Goal: Task Accomplishment & Management: Use online tool/utility

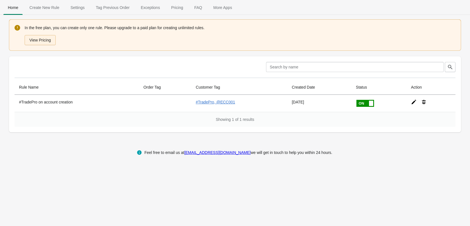
click at [49, 38] on button "View Pricing" at bounding box center [40, 40] width 31 height 10
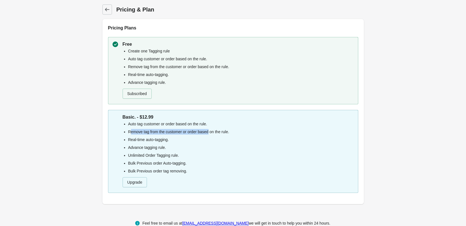
drag, startPoint x: 131, startPoint y: 132, endPoint x: 208, endPoint y: 130, distance: 77.0
click at [208, 130] on li "Remove tag from the customer or order based on the rule." at bounding box center [241, 132] width 226 height 6
drag, startPoint x: 180, startPoint y: 137, endPoint x: 171, endPoint y: 137, distance: 9.8
click at [179, 136] on ul "Auto tag customer or order based on the rule. Remove tag from the customer or o…" at bounding box center [238, 147] width 231 height 53
drag, startPoint x: 131, startPoint y: 137, endPoint x: 162, endPoint y: 142, distance: 31.5
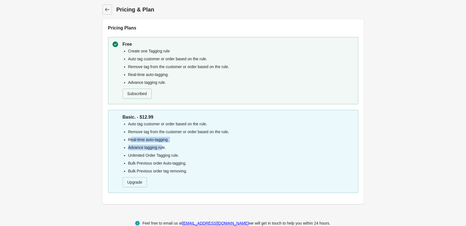
click at [162, 142] on ul "Auto tag customer or order based on the rule. Remove tag from the customer or o…" at bounding box center [238, 147] width 231 height 53
click at [169, 138] on li "Real-time auto-tagging." at bounding box center [241, 140] width 226 height 6
drag, startPoint x: 130, startPoint y: 148, endPoint x: 175, endPoint y: 150, distance: 45.4
click at [175, 151] on ul "Auto tag customer or order based on the rule. Remove tag from the customer or o…" at bounding box center [238, 147] width 231 height 53
click at [175, 150] on li "Advance tagging rule." at bounding box center [241, 147] width 226 height 6
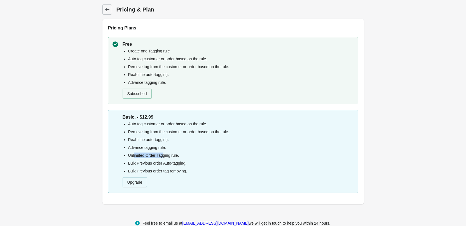
drag, startPoint x: 134, startPoint y: 154, endPoint x: 167, endPoint y: 153, distance: 32.8
click at [165, 153] on li "Unlimited Order Tagging rule." at bounding box center [241, 155] width 226 height 6
drag, startPoint x: 141, startPoint y: 182, endPoint x: 139, endPoint y: 176, distance: 6.3
click at [140, 181] on button "Upgrade" at bounding box center [135, 182] width 25 height 10
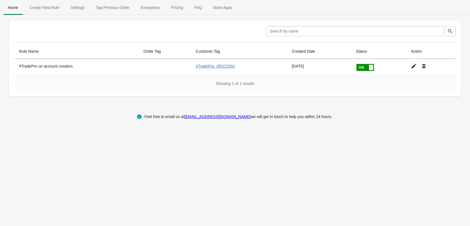
click at [55, 11] on span "Create New Rule" at bounding box center [44, 8] width 39 height 10
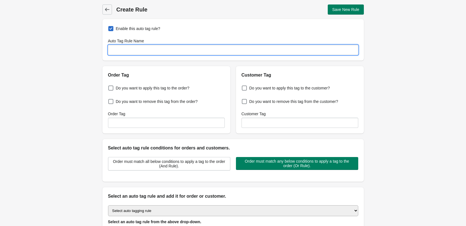
click at [132, 48] on input "Auto Tag Rule Name" at bounding box center [233, 50] width 250 height 10
drag, startPoint x: 117, startPoint y: 50, endPoint x: 100, endPoint y: 51, distance: 17.4
click at [100, 51] on div "Back Create Rule Save New Rule Enable this auto tag rule? Auto Tag Rule Name NI…" at bounding box center [233, 135] width 279 height 271
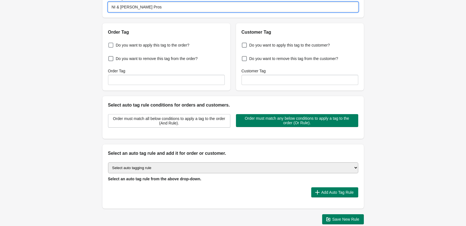
scroll to position [56, 0]
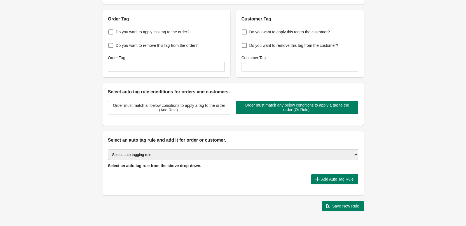
type input "NI & [PERSON_NAME] Pros"
click at [245, 32] on span at bounding box center [244, 31] width 5 height 5
click at [243, 31] on input "Do you want to apply this tag to the customer?" at bounding box center [243, 30] width 0 height 0
checkbox input "true"
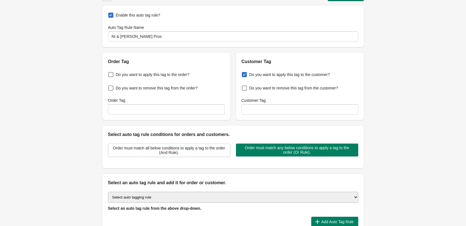
scroll to position [0, 0]
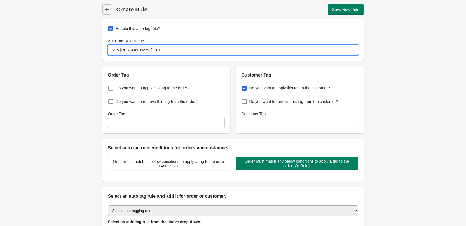
click at [125, 50] on input "NI & [PERSON_NAME] Pros" at bounding box center [233, 50] width 250 height 10
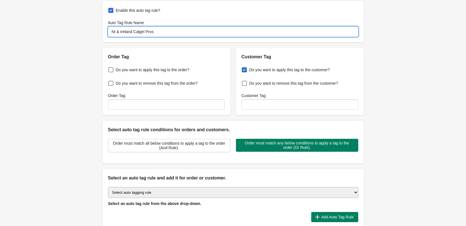
scroll to position [28, 0]
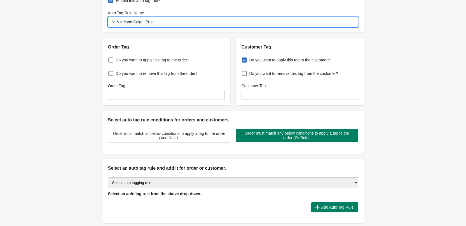
type input "NI & Ireland Calgel Pros"
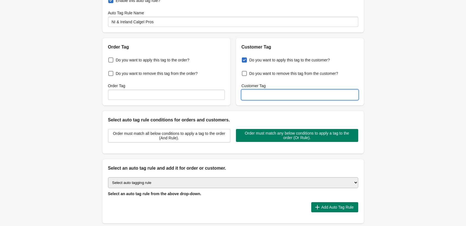
click at [252, 91] on input "Customer Tag" at bounding box center [300, 95] width 117 height 10
type input "i"
type input "#IRECalgelPro"
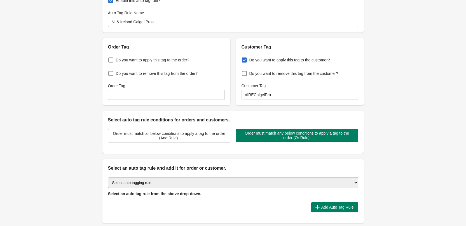
click at [395, 61] on div "Back Create Rule Save New Rule Enable this auto tag rule? Auto Tag Rule Name NI…" at bounding box center [233, 107] width 466 height 271
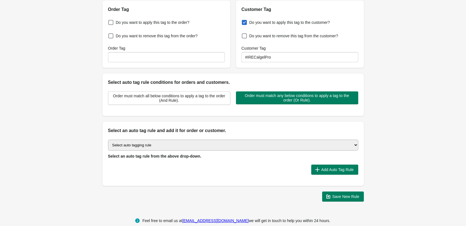
scroll to position [75, 0]
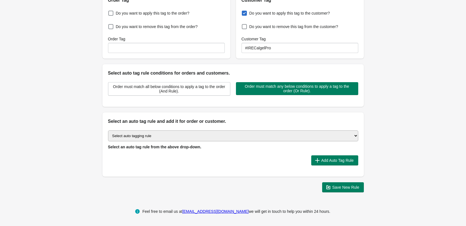
click at [217, 132] on select "Select auto tagging rule Tag by order amount Tag based on the order count (Volu…" at bounding box center [233, 135] width 250 height 11
select select "16"
click at [108, 130] on select "Select auto tagging rule Tag by order amount Tag based on the order count (Volu…" at bounding box center [233, 135] width 250 height 11
click at [74, 101] on div "Back Create Rule Save New Rule Enable this auto tag rule? Auto Tag Rule Name NI…" at bounding box center [233, 60] width 466 height 271
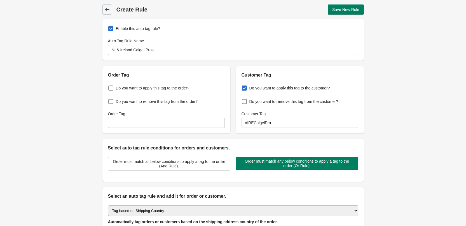
click at [104, 7] on icon at bounding box center [107, 10] width 6 height 6
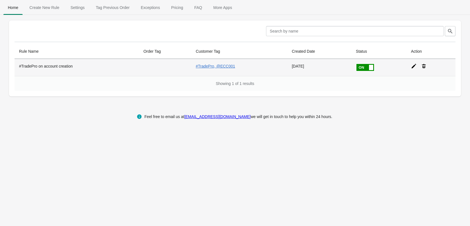
click at [67, 63] on th "#TradePro on account creation" at bounding box center [77, 67] width 125 height 17
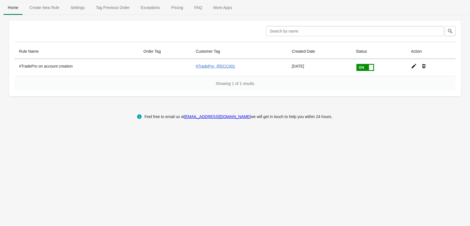
click at [411, 67] on icon at bounding box center [414, 66] width 6 height 6
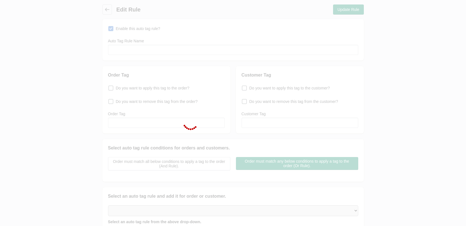
type input "#TradePro on account creation"
checkbox input "true"
type input "#TradePro, @ECC001"
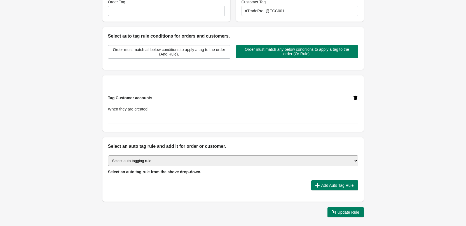
scroll to position [112, 0]
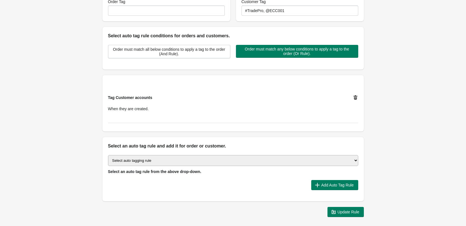
click at [200, 158] on select "Select auto tagging rule Tag by order amount Tag based on the order count (Volu…" at bounding box center [233, 160] width 250 height 11
click at [79, 73] on div "Back Edit Rule Update Rule Enable this auto tag rule? Auto Tag Rule Name #Trade…" at bounding box center [233, 54] width 466 height 333
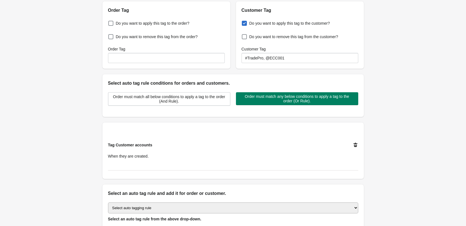
scroll to position [0, 0]
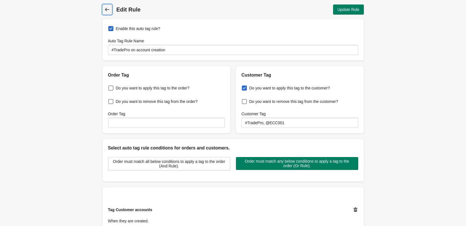
click at [103, 14] on link "Back" at bounding box center [107, 9] width 10 height 10
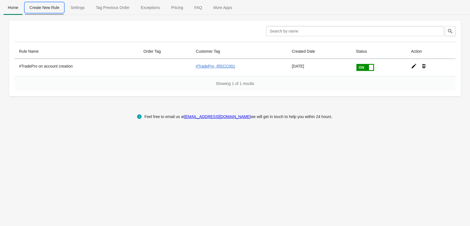
click at [53, 6] on span "Create New Rule" at bounding box center [44, 8] width 39 height 10
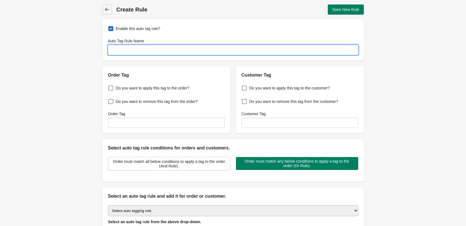
click at [166, 52] on input "Auto Tag Rule Name" at bounding box center [233, 50] width 250 height 10
type input "NI / IRE Calgel Pro"
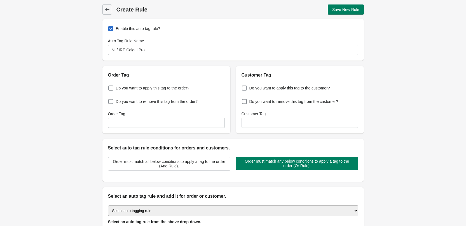
click at [243, 89] on span at bounding box center [244, 87] width 5 height 5
click at [243, 87] on input "Do you want to apply this tag to the customer?" at bounding box center [243, 86] width 0 height 0
checkbox input "true"
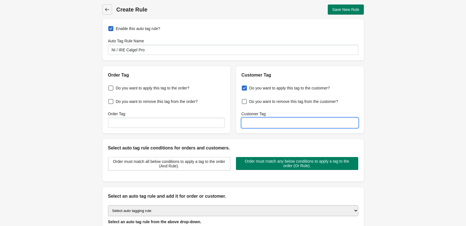
drag, startPoint x: 264, startPoint y: 124, endPoint x: 262, endPoint y: 122, distance: 3.6
click at [264, 124] on input "Customer Tag" at bounding box center [300, 123] width 117 height 10
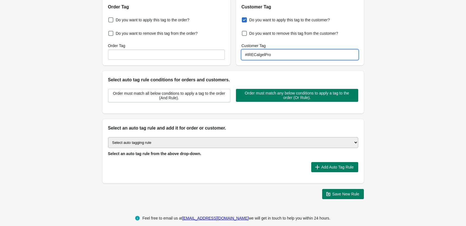
scroll to position [75, 0]
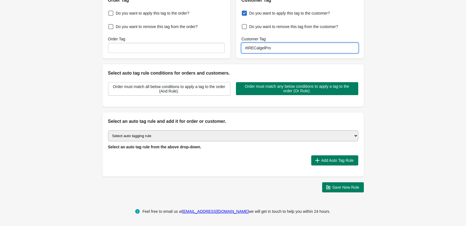
type input "#IRECalgelPro"
click at [210, 133] on select "Select auto tagging rule Tag by order amount Tag based on the order count (Volu…" at bounding box center [233, 135] width 250 height 11
select select "17"
click at [108, 130] on select "Select auto tagging rule Tag by order amount Tag based on the order count (Volu…" at bounding box center [233, 135] width 250 height 11
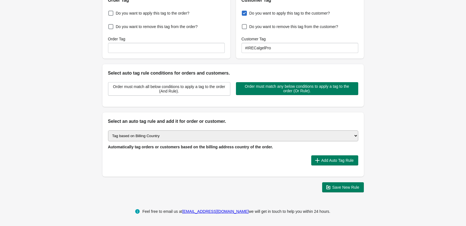
click at [64, 97] on div "Back Create Rule Save New Rule Enable this auto tag rule? Auto Tag Rule Name NI…" at bounding box center [233, 60] width 466 height 271
click at [321, 162] on span "Add Auto Tag Rule" at bounding box center [337, 160] width 32 height 4
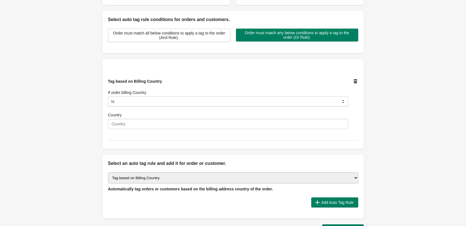
scroll to position [131, 0]
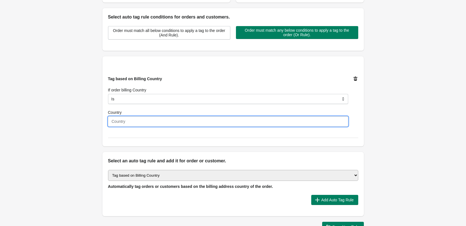
click at [125, 122] on input "Country" at bounding box center [228, 121] width 240 height 10
click at [128, 122] on input "Country" at bounding box center [228, 121] width 240 height 10
type input "I"
type input "[GEOGRAPHIC_DATA]"
drag, startPoint x: 380, startPoint y: 124, endPoint x: 383, endPoint y: 120, distance: 5.0
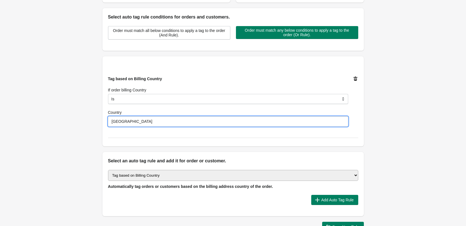
click at [380, 123] on div "Back Create Rule Save New Rule Enable this auto tag rule? Auto Tag Rule Name NI…" at bounding box center [233, 52] width 466 height 367
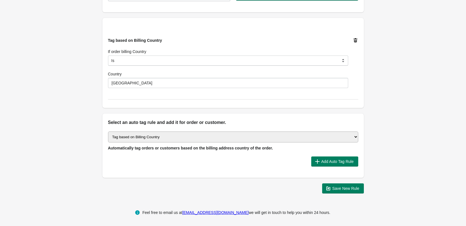
scroll to position [170, 0]
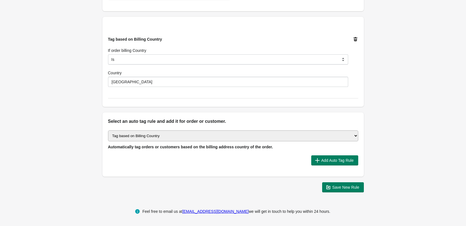
click at [387, 90] on div "Back Create Rule Save New Rule Enable this auto tag rule? Auto Tag Rule Name NI…" at bounding box center [233, 13] width 466 height 367
click at [325, 160] on span "Add Auto Tag Rule" at bounding box center [337, 160] width 32 height 4
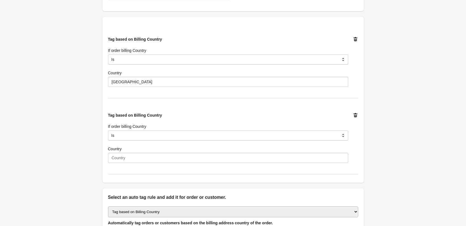
drag, startPoint x: 347, startPoint y: 38, endPoint x: 353, endPoint y: 38, distance: 5.9
click at [348, 37] on div "Tag based on Billing Country If order billing Country Is Contain Is Not Start W…" at bounding box center [228, 61] width 240 height 50
click at [361, 40] on div "Tag based on Billing Country If order billing Country Is Contain Is Not Start W…" at bounding box center [233, 100] width 262 height 166
click at [356, 40] on icon at bounding box center [356, 39] width 6 height 6
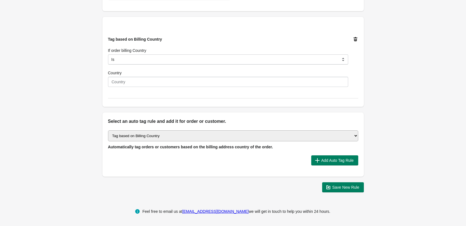
click at [356, 40] on icon at bounding box center [356, 39] width 4 height 4
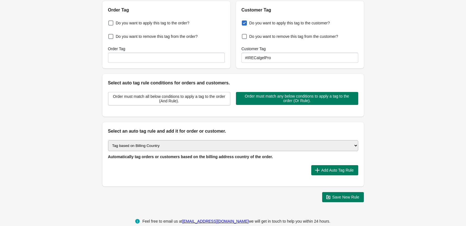
scroll to position [75, 0]
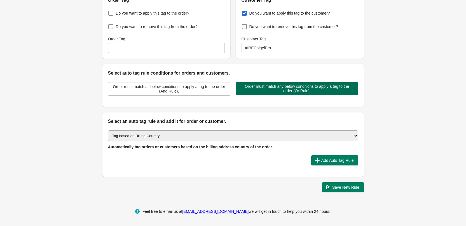
click at [266, 90] on span "Order must match any below conditions to apply a tag to the order (Or Rule)." at bounding box center [297, 88] width 113 height 9
click at [245, 139] on select "Select auto tagging rule Tag by order amount Tag based on the order count (Volu…" at bounding box center [233, 135] width 250 height 11
click at [108, 130] on select "Select auto tagging rule Tag by order amount Tag based on the order count (Volu…" at bounding box center [233, 135] width 250 height 11
click at [183, 138] on select "Select auto tagging rule Tag by order amount Tag based on the order count (Volu…" at bounding box center [233, 135] width 250 height 11
select select "12"
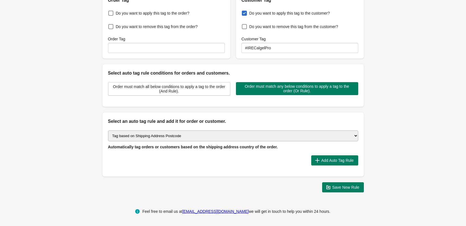
click at [108, 130] on select "Select auto tagging rule Tag by order amount Tag based on the order count (Volu…" at bounding box center [233, 135] width 250 height 11
click at [73, 117] on div "Back Create Rule Save New Rule Enable this auto tag rule? Auto Tag Rule Name NI…" at bounding box center [233, 60] width 466 height 271
click at [331, 160] on span "Add Auto Tag Rule" at bounding box center [337, 160] width 32 height 4
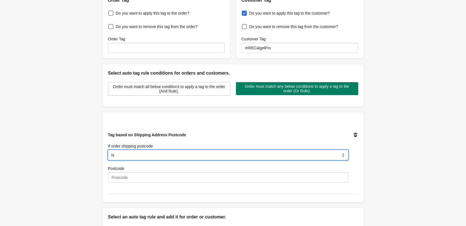
click at [178, 157] on select "Is Contain Is Not Is Either Start With" at bounding box center [228, 155] width 240 height 10
click at [108, 150] on select "Is Contain Is Not Is Either Start With" at bounding box center [228, 155] width 240 height 10
click at [153, 156] on select "Is Contain Is Not Is Either Start With" at bounding box center [228, 155] width 240 height 10
select select "35"
click at [108, 150] on select "Is Contain Is Not Is Either Start With" at bounding box center [228, 155] width 240 height 10
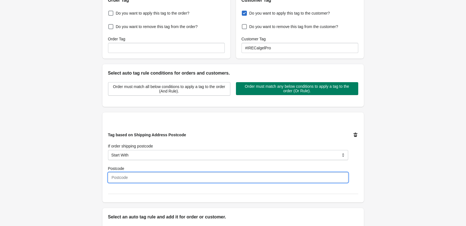
click at [140, 174] on input "Postcode" at bounding box center [228, 177] width 240 height 10
type input "BT"
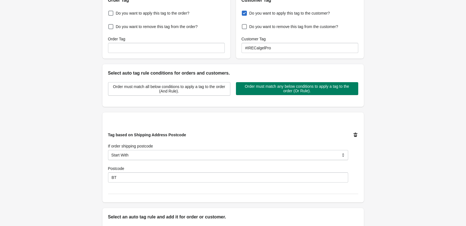
click at [53, 114] on div "Back Create Rule Save New Rule Enable this auto tag rule? Auto Tag Rule Name NI…" at bounding box center [233, 108] width 466 height 367
click at [355, 135] on icon at bounding box center [356, 135] width 6 height 6
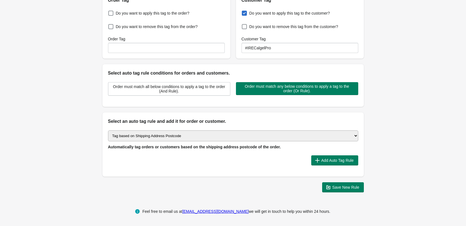
click at [339, 137] on select "Select auto tagging rule Tag by order amount Tag based on the order count (Volu…" at bounding box center [233, 135] width 250 height 11
click at [108, 130] on select "Select auto tagging rule Tag by order amount Tag based on the order count (Volu…" at bounding box center [233, 135] width 250 height 11
click at [314, 156] on button "Add Auto Tag Rule" at bounding box center [334, 160] width 47 height 10
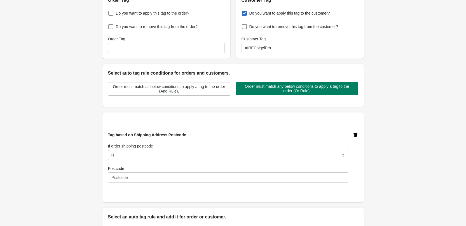
scroll to position [103, 0]
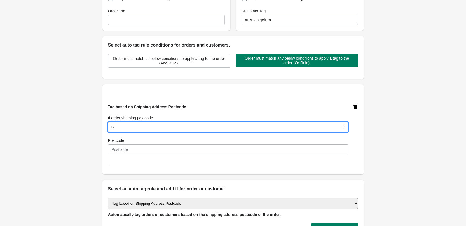
click at [119, 126] on select "Is Contain Is Not Is Either Start With" at bounding box center [228, 127] width 240 height 10
select select "35"
click at [108, 122] on select "Is Contain Is Not Is Either Start With" at bounding box center [228, 127] width 240 height 10
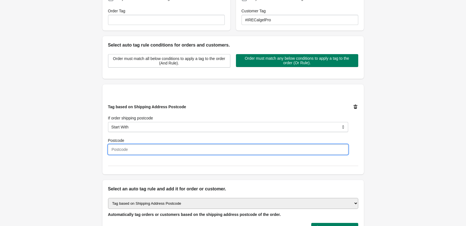
drag, startPoint x: 123, startPoint y: 150, endPoint x: 129, endPoint y: 151, distance: 5.6
click at [123, 150] on input "Postcode" at bounding box center [228, 149] width 240 height 10
type input "BT"
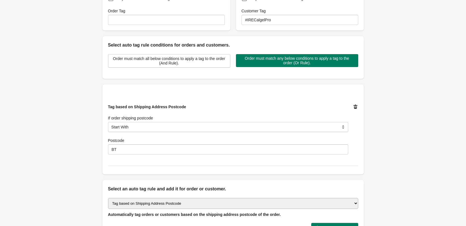
click at [444, 114] on div "Back Create Rule Save New Rule Enable this auto tag rule? Auto Tag Rule Name NI…" at bounding box center [233, 80] width 466 height 367
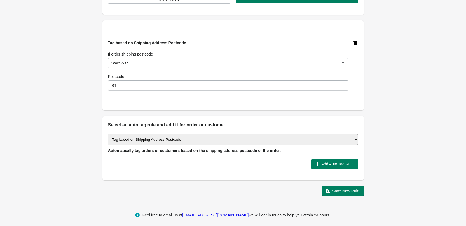
scroll to position [170, 0]
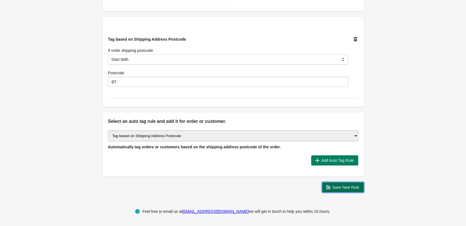
click at [353, 186] on span "Save New Rule" at bounding box center [345, 187] width 27 height 4
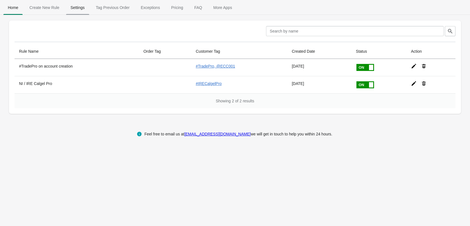
click at [81, 9] on span "Settings" at bounding box center [77, 8] width 23 height 10
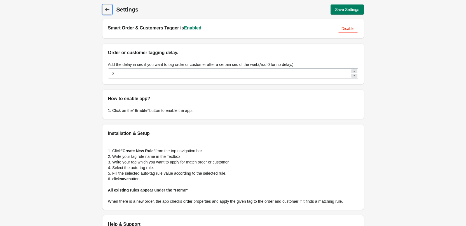
click at [109, 12] on span "Back" at bounding box center [107, 10] width 8 height 8
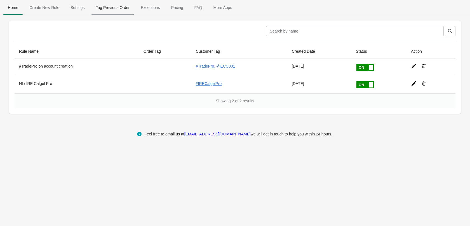
click at [125, 7] on span "Tag Previous Order" at bounding box center [113, 8] width 43 height 10
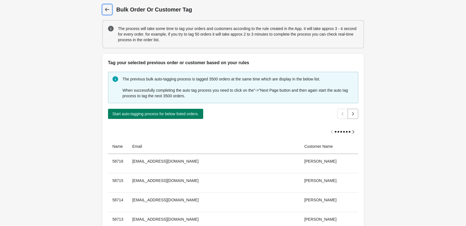
click at [104, 10] on span "Back" at bounding box center [107, 10] width 8 height 8
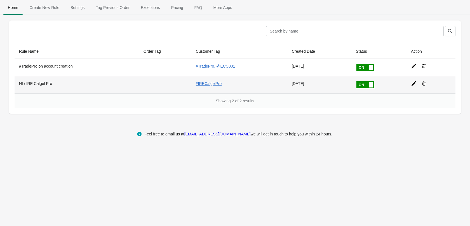
click at [36, 84] on th "NI / IRE Calgel Pro" at bounding box center [77, 84] width 125 height 17
click at [209, 83] on link "#IRECalgelPro" at bounding box center [209, 83] width 26 height 4
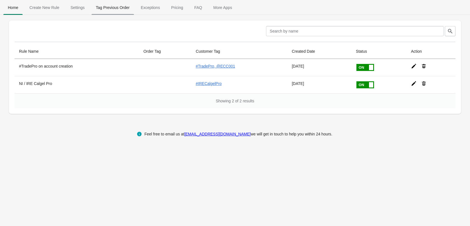
click at [121, 9] on span "Tag Previous Order" at bounding box center [113, 8] width 43 height 10
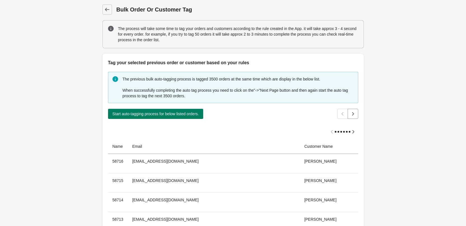
scroll to position [56, 0]
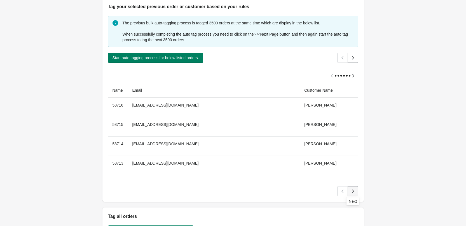
click at [351, 192] on icon "Next" at bounding box center [353, 191] width 6 height 6
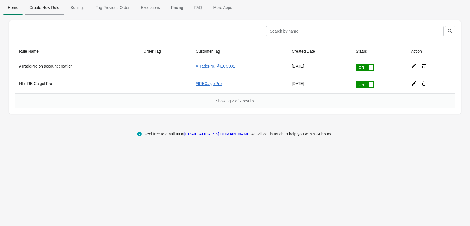
click at [47, 9] on span "Create New Rule" at bounding box center [44, 8] width 39 height 10
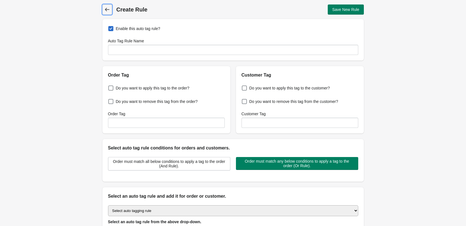
click at [108, 12] on span "Back" at bounding box center [107, 10] width 8 height 8
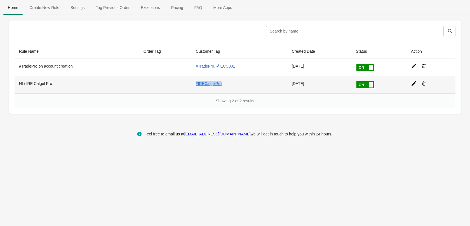
drag, startPoint x: 220, startPoint y: 86, endPoint x: 199, endPoint y: 88, distance: 20.8
click at [199, 88] on td "#IRECalgelPro" at bounding box center [240, 84] width 96 height 17
copy link "#IRECalgelPro"
